Goal: Information Seeking & Learning: Find specific page/section

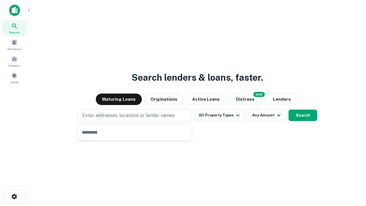
type input "**********"
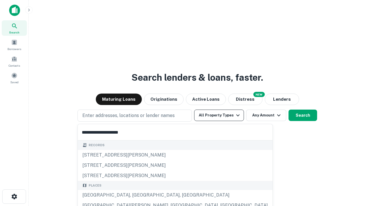
click at [219, 115] on button "All Property Types" at bounding box center [219, 115] width 50 height 11
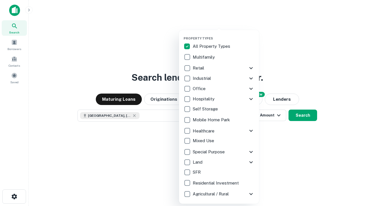
click at [224, 35] on button "button" at bounding box center [224, 35] width 80 height 0
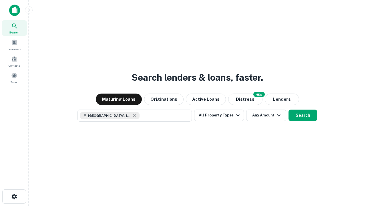
scroll to position [9, 0]
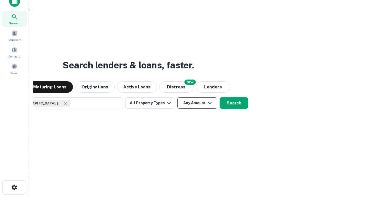
click at [177, 97] on button "Any Amount" at bounding box center [197, 102] width 40 height 11
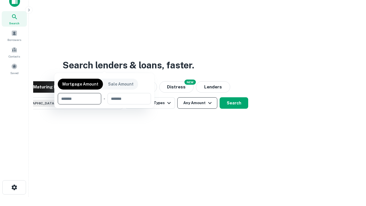
scroll to position [41, 162]
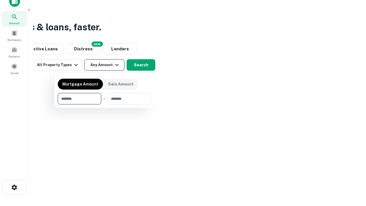
type input "*******"
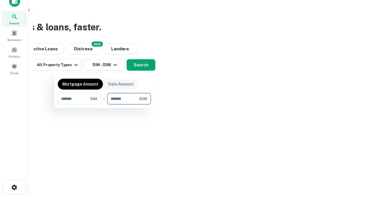
type input "*******"
click at [104, 104] on button "button" at bounding box center [104, 104] width 93 height 0
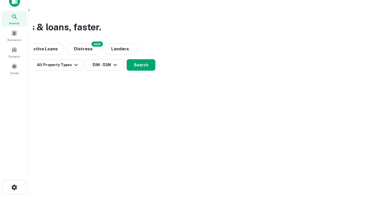
scroll to position [9, 0]
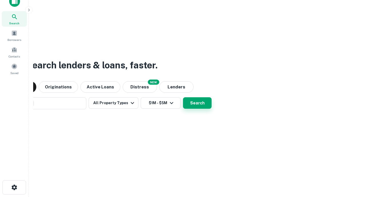
click at [183, 97] on button "Search" at bounding box center [197, 102] width 29 height 11
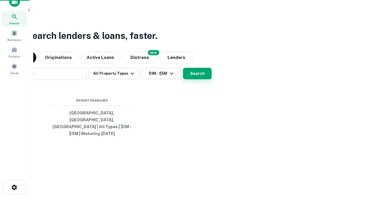
scroll to position [19, 162]
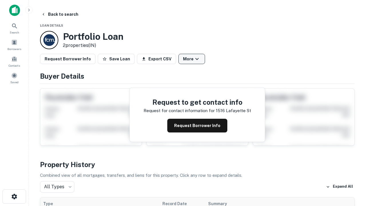
click at [192, 59] on button "More" at bounding box center [191, 59] width 27 height 10
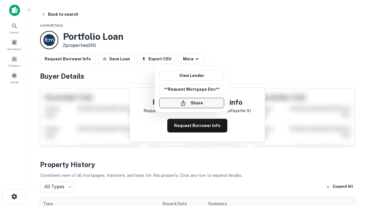
click at [192, 103] on button "Share" at bounding box center [191, 103] width 65 height 10
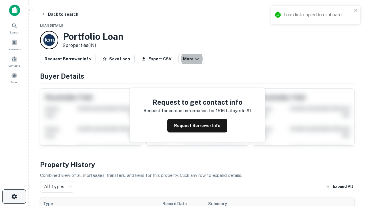
click at [14, 197] on icon "button" at bounding box center [14, 196] width 7 height 7
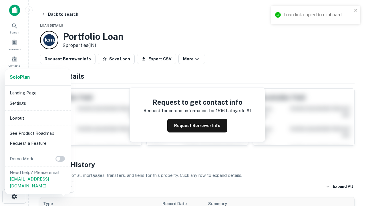
click at [38, 118] on li "Logout" at bounding box center [37, 118] width 61 height 10
